Goal: Find specific page/section: Find specific page/section

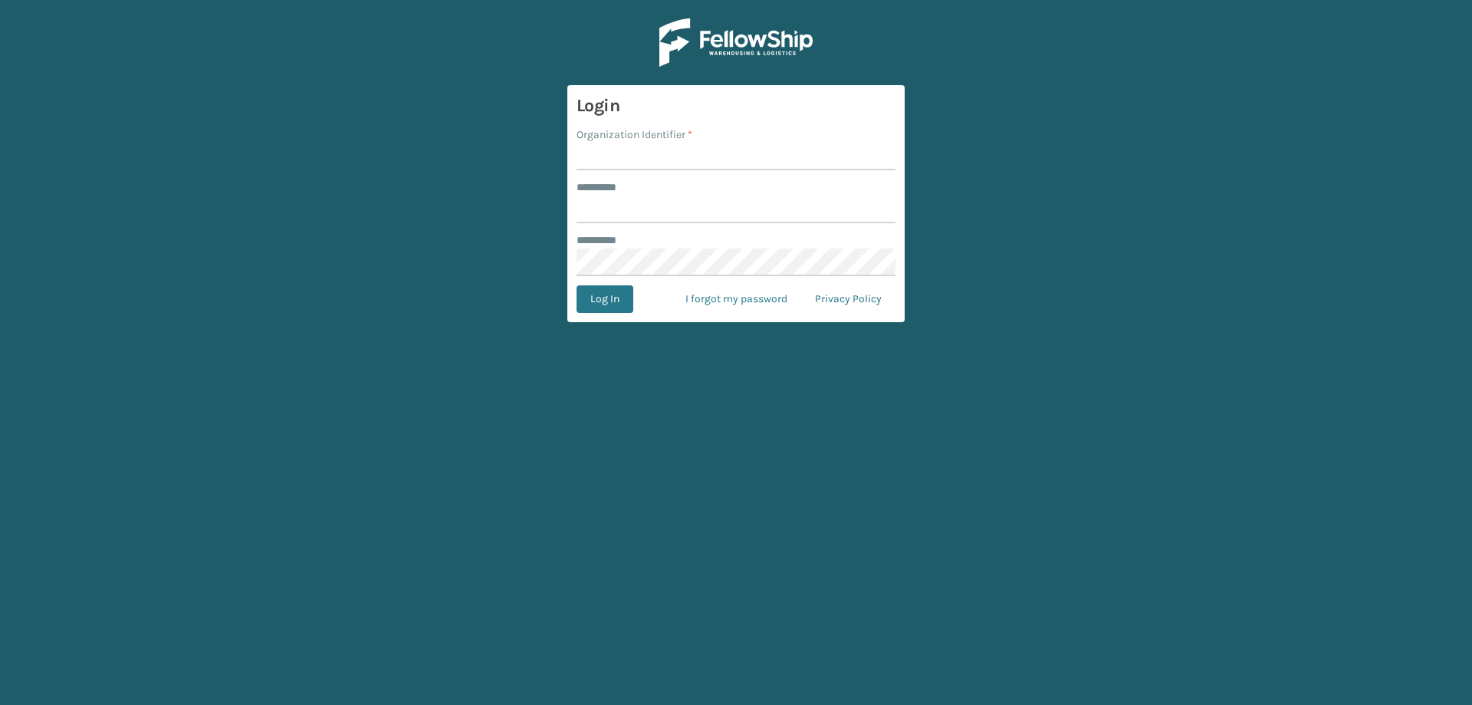
drag, startPoint x: 0, startPoint y: 0, endPoint x: 671, endPoint y: 154, distance: 688.2
click at [671, 154] on input "Organization Identifier *" at bounding box center [735, 157] width 319 height 28
type input "Foamtex"
click at [668, 205] on input "******** *" at bounding box center [735, 209] width 319 height 28
type input "******"
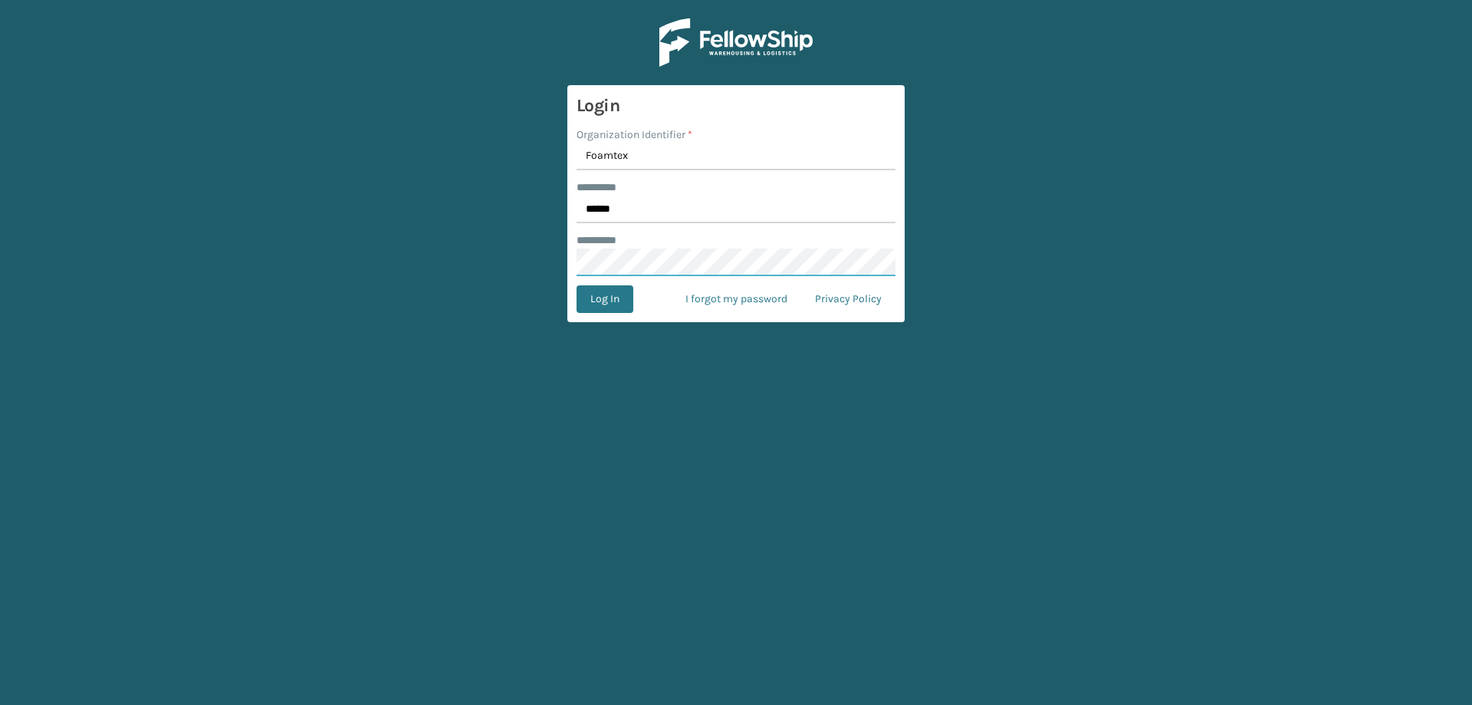
click at [576, 285] on button "Log In" at bounding box center [604, 299] width 57 height 28
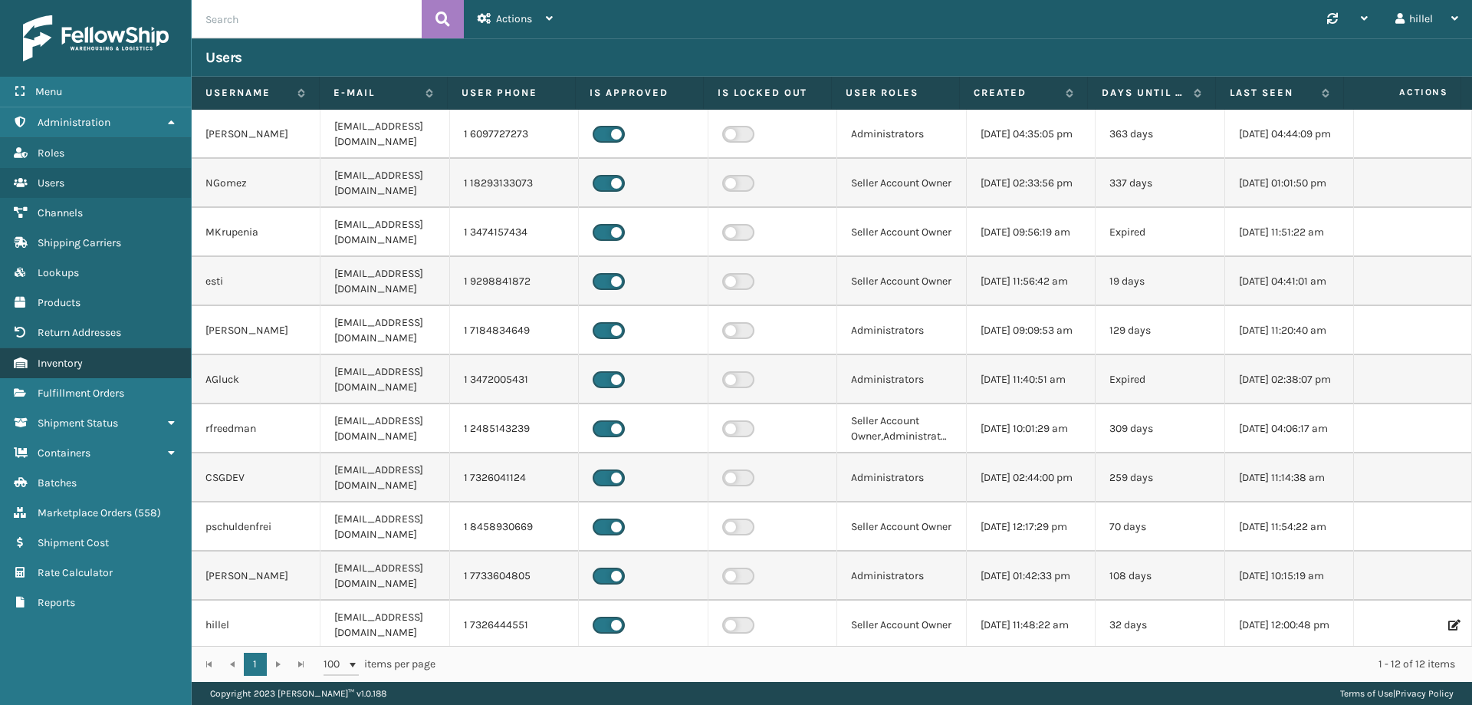
click at [50, 372] on link "Inventory" at bounding box center [95, 363] width 191 height 30
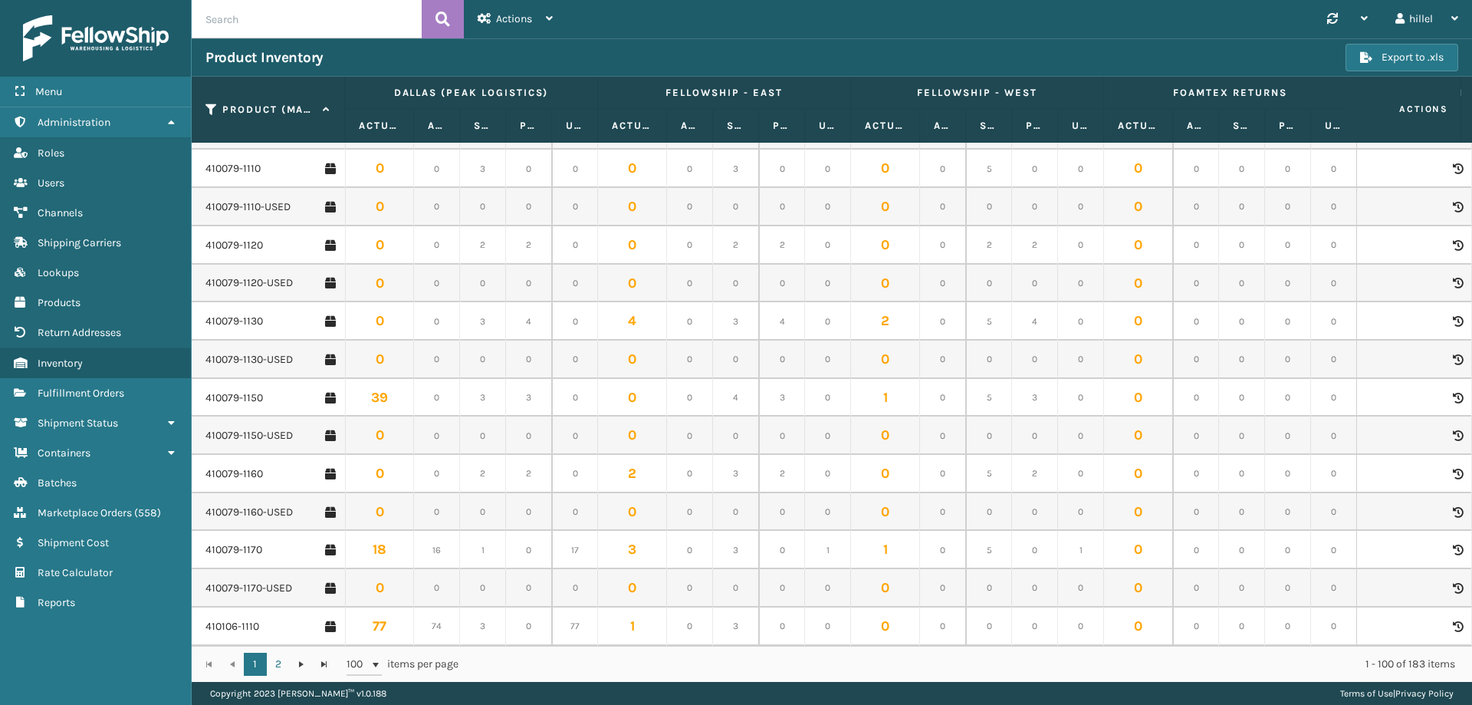
scroll to position [460, 0]
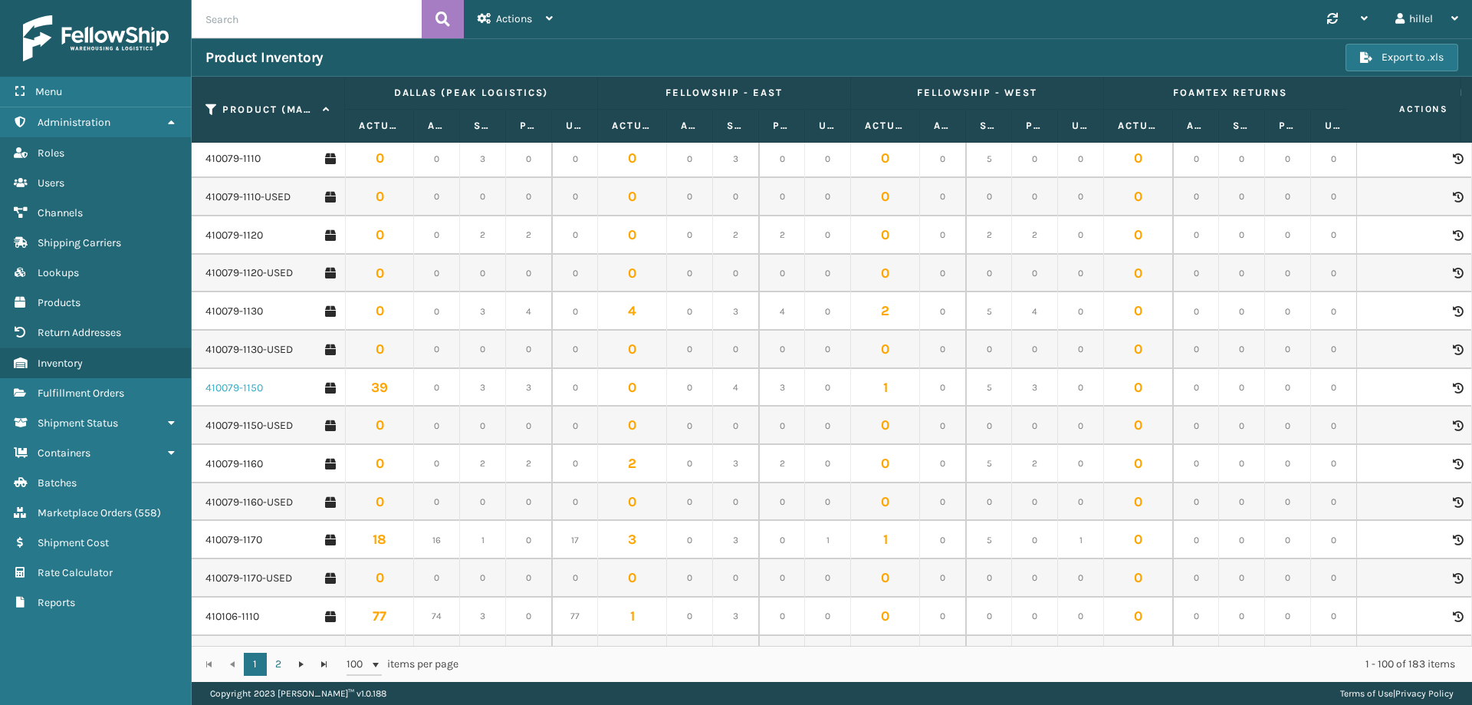
click at [240, 387] on link "410079-1150" at bounding box center [233, 387] width 57 height 15
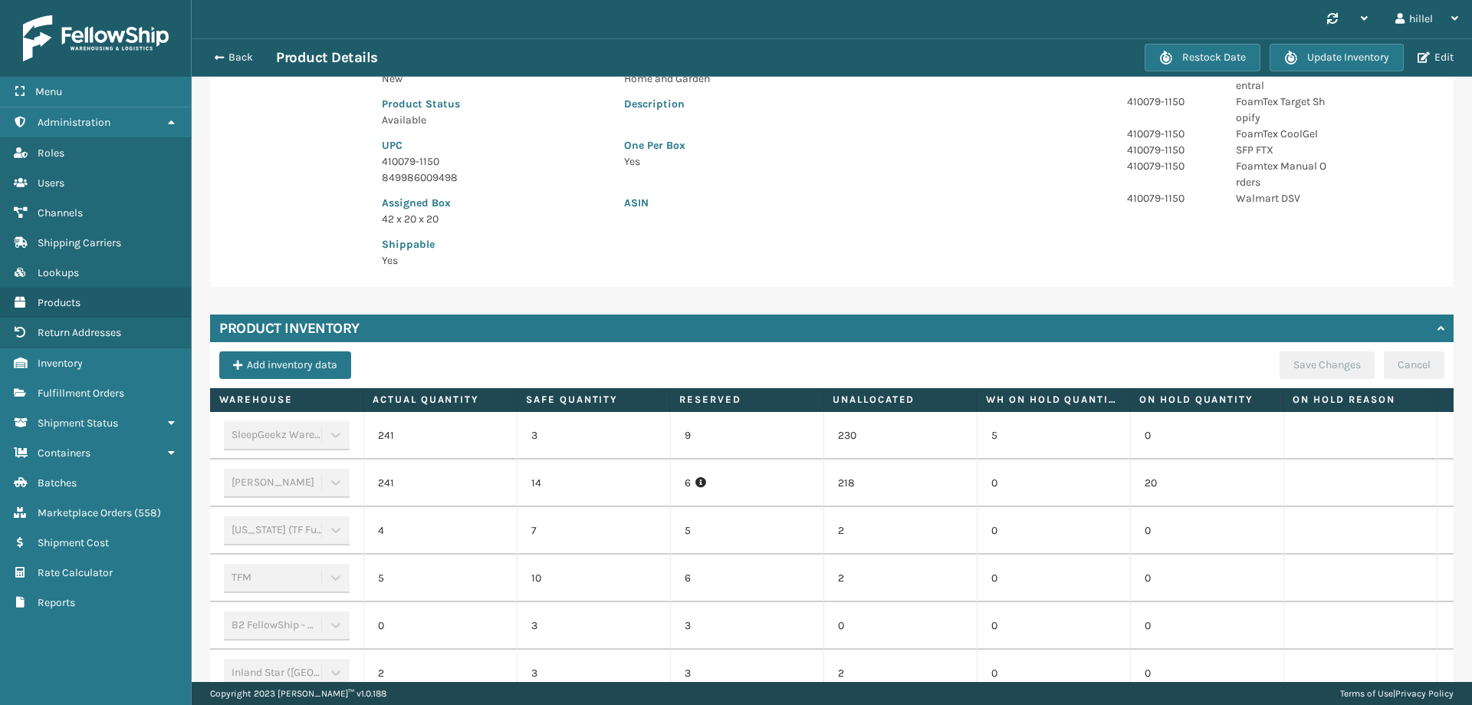
scroll to position [442, 0]
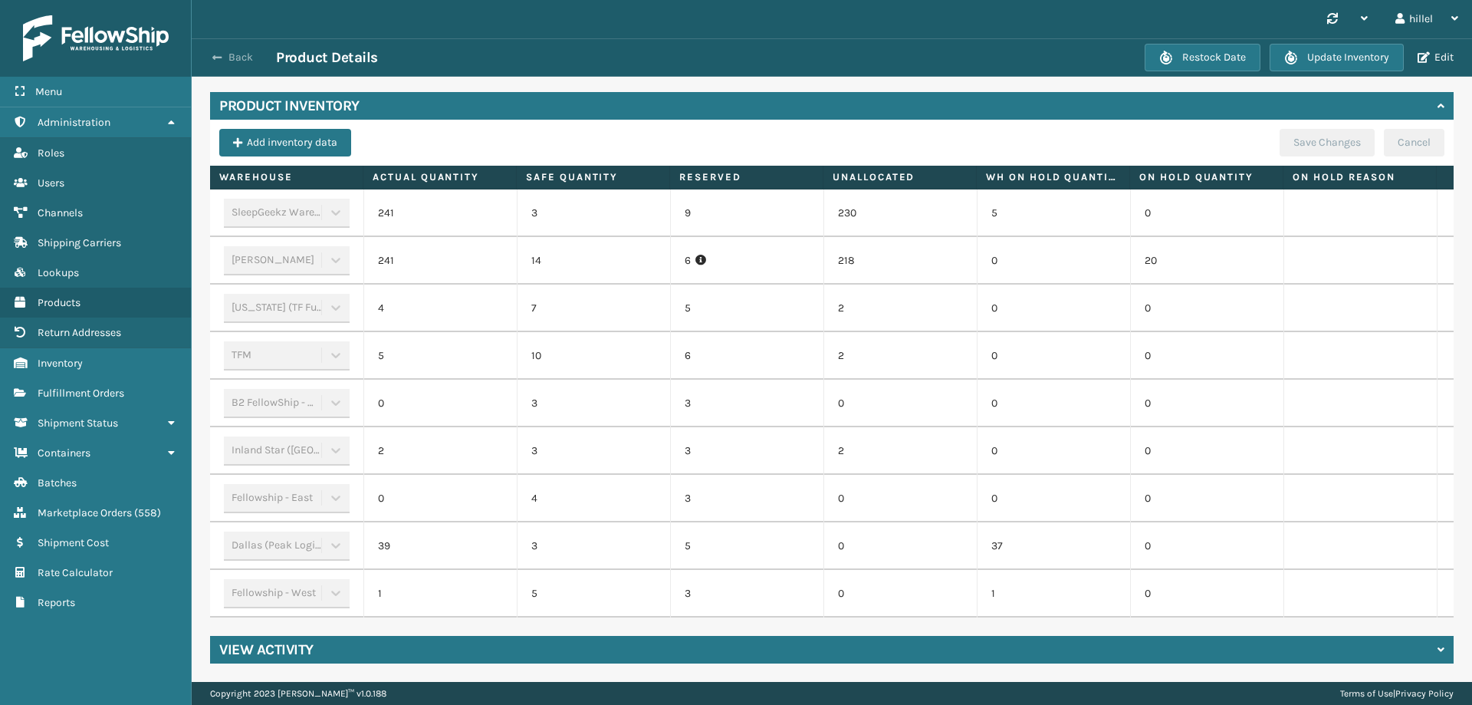
click at [230, 55] on button "Back" at bounding box center [240, 58] width 71 height 14
